Goal: Task Accomplishment & Management: Manage account settings

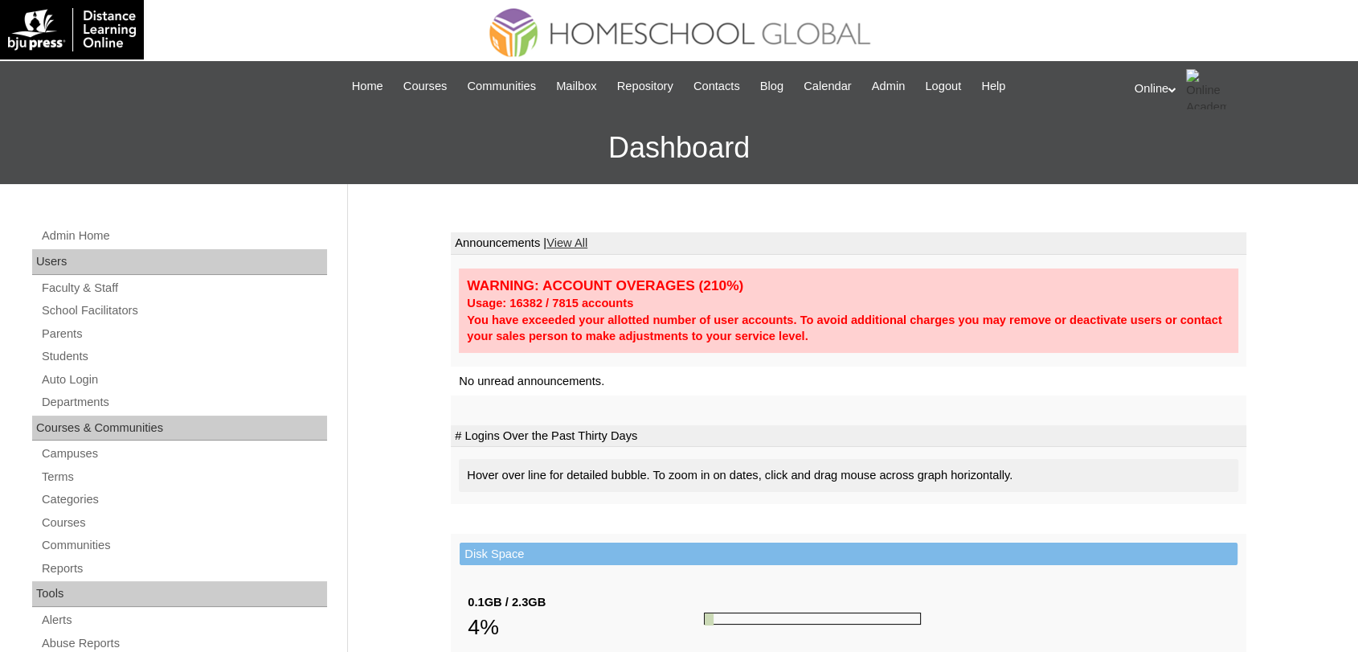
click at [1157, 90] on div "Online My Profile My Settings Logout" at bounding box center [1238, 89] width 207 height 40
click at [88, 362] on link "Students" at bounding box center [183, 356] width 287 height 20
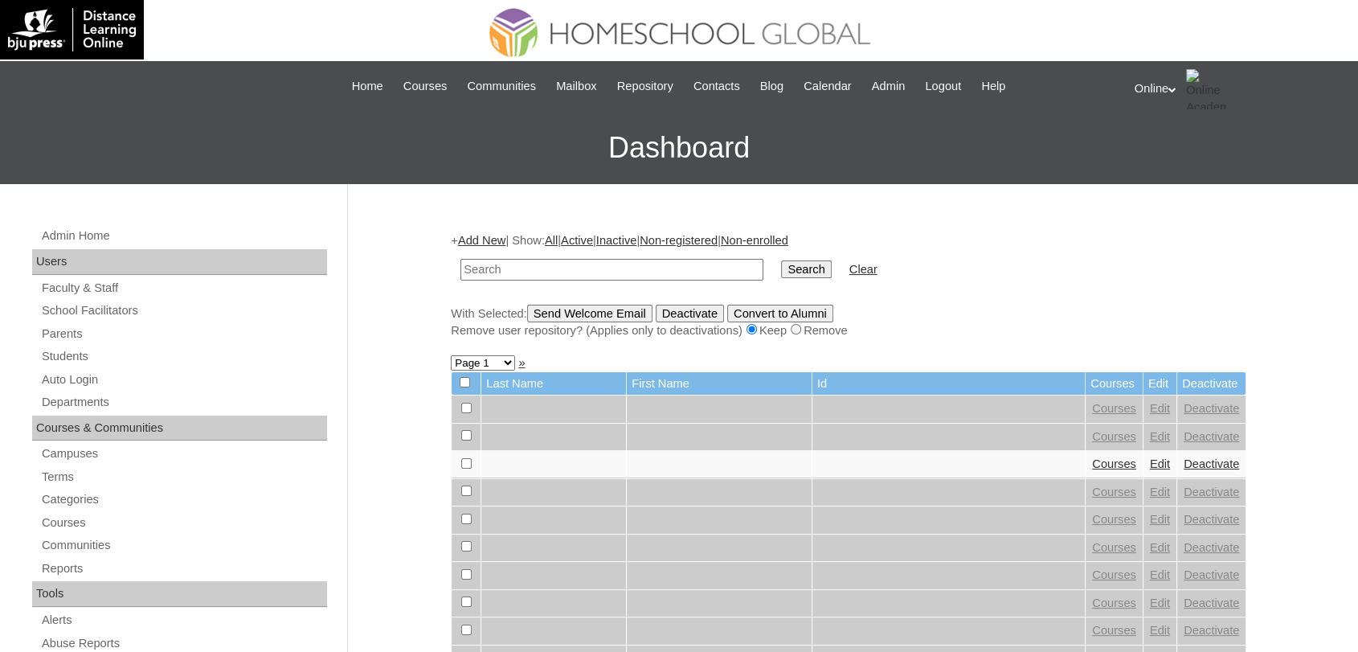
click at [605, 274] on input "text" at bounding box center [612, 270] width 303 height 22
type input "jonard"
click at [781, 264] on input "Search" at bounding box center [806, 269] width 50 height 18
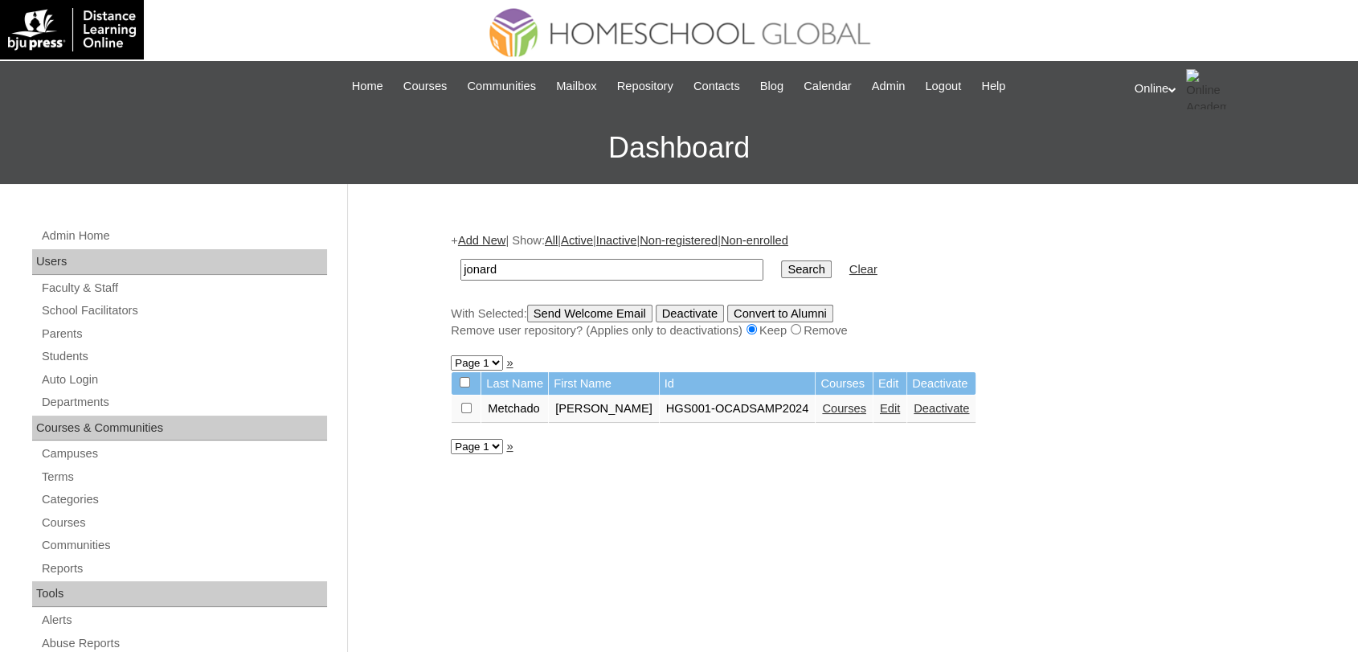
click at [824, 406] on link "Courses" at bounding box center [844, 408] width 44 height 13
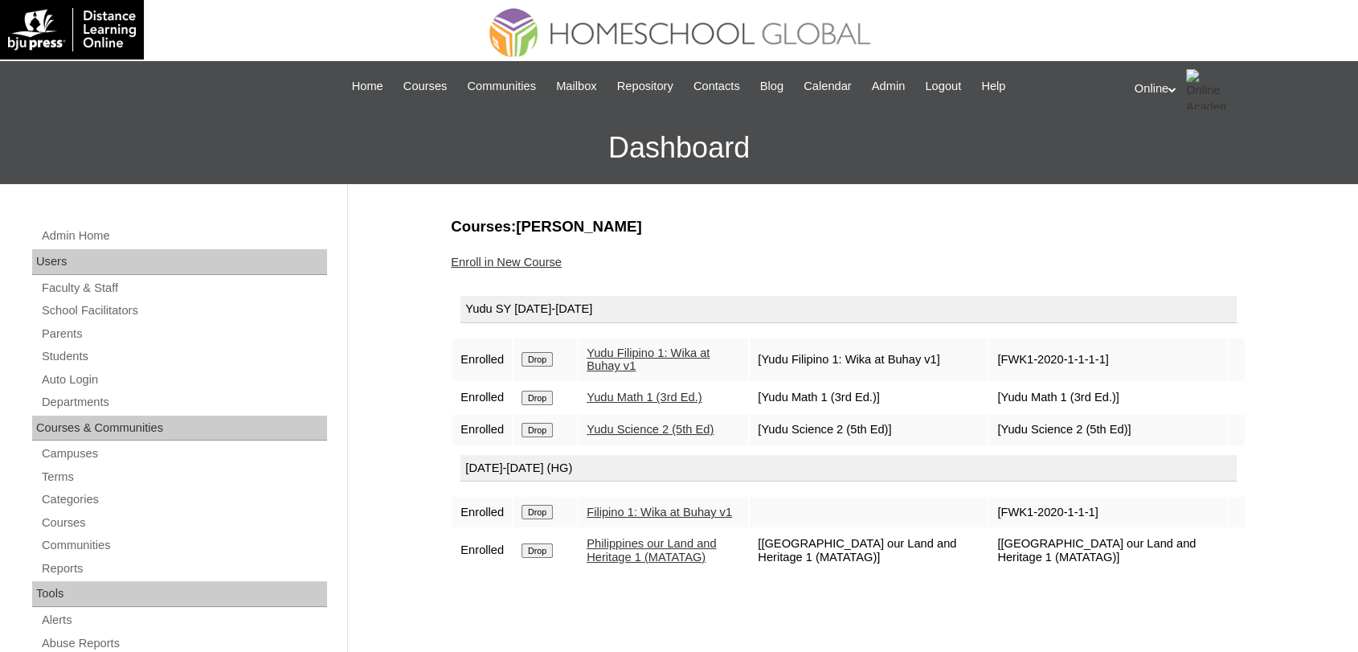
click at [499, 264] on link "Enroll in New Course" at bounding box center [506, 262] width 111 height 13
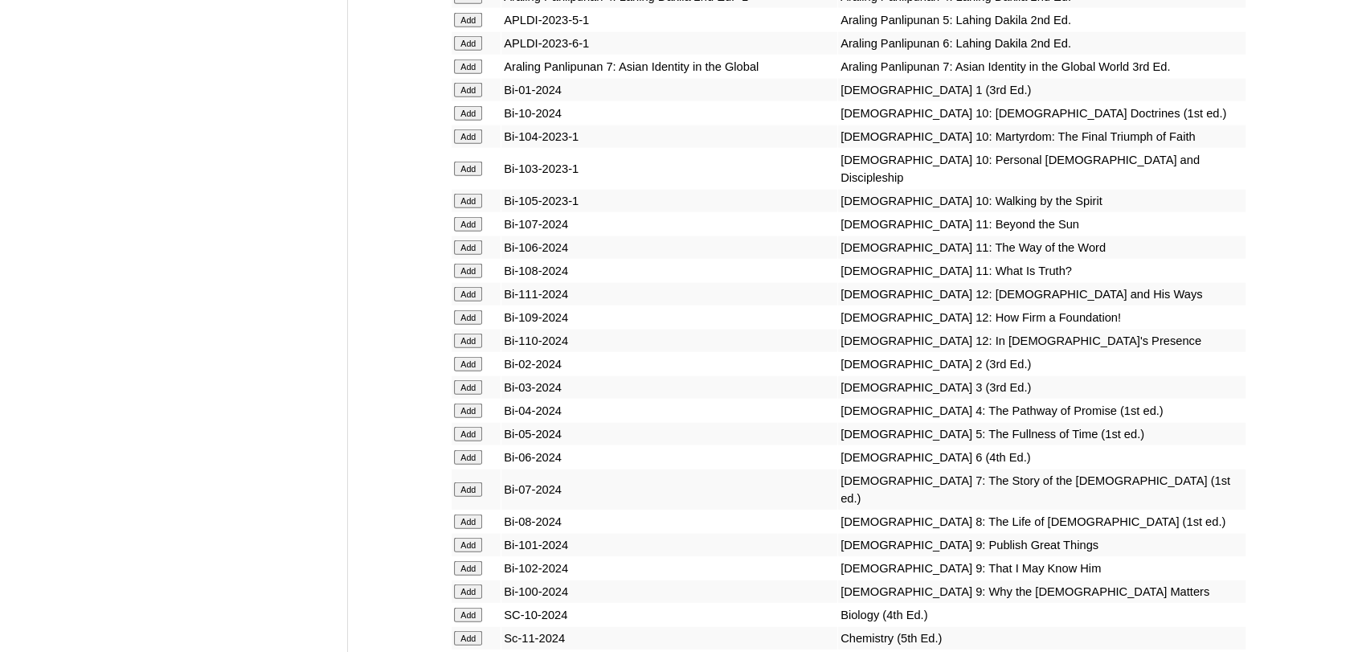
scroll to position [3572, 0]
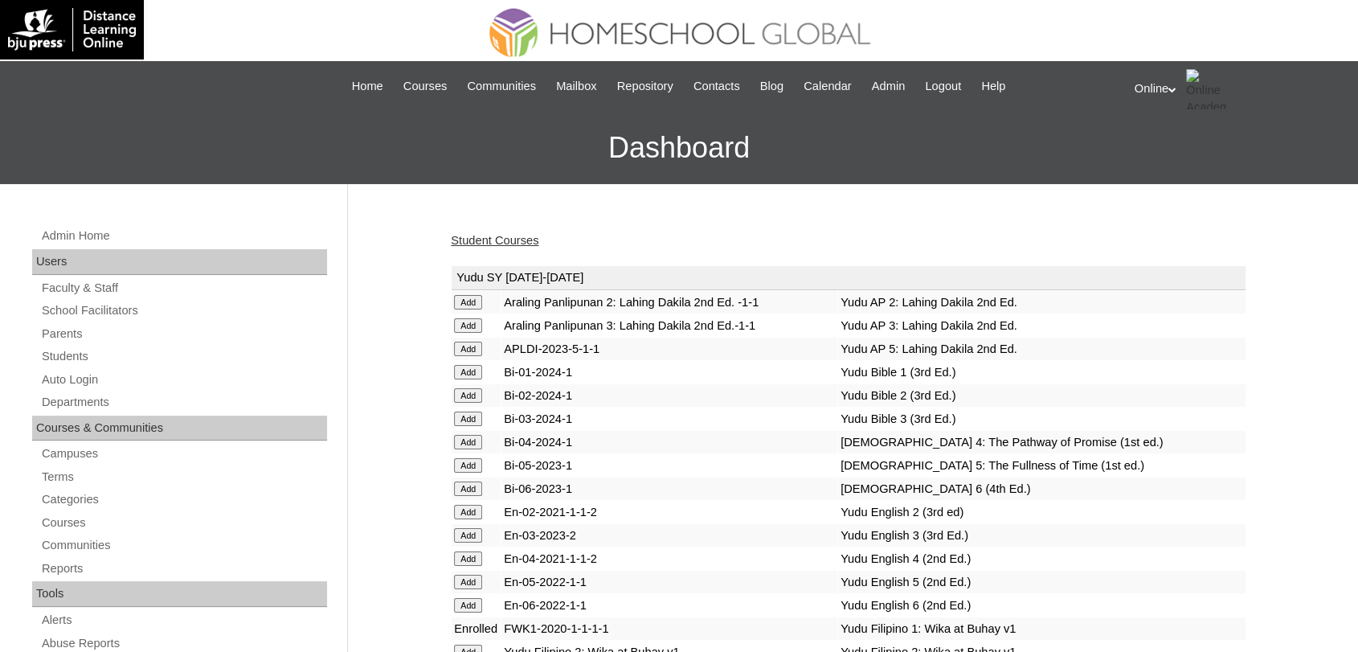
click at [1167, 76] on div "Online My Profile My Settings Logout" at bounding box center [1238, 89] width 207 height 40
click at [505, 242] on link "Student Courses" at bounding box center [495, 240] width 88 height 13
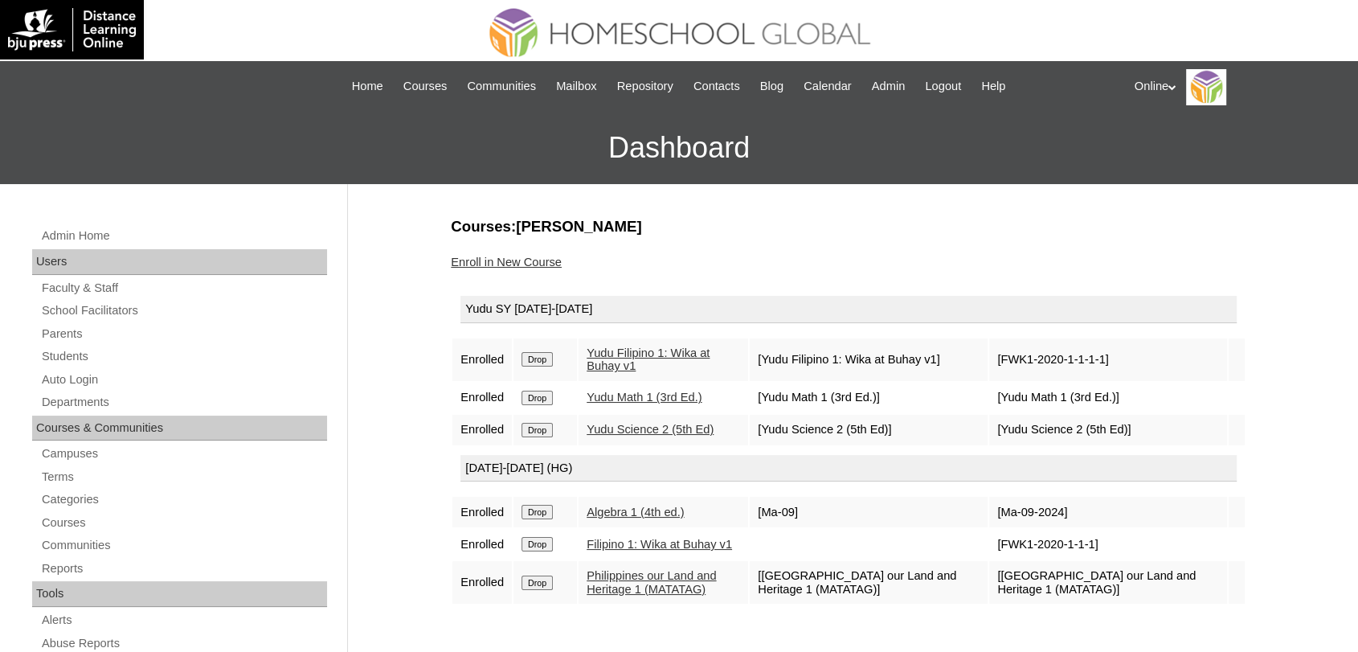
click at [1159, 89] on div "Online My Profile My Settings Logout" at bounding box center [1238, 87] width 207 height 36
click at [1163, 153] on span "Logout" at bounding box center [1164, 151] width 32 height 12
